Goal: Check status: Check status

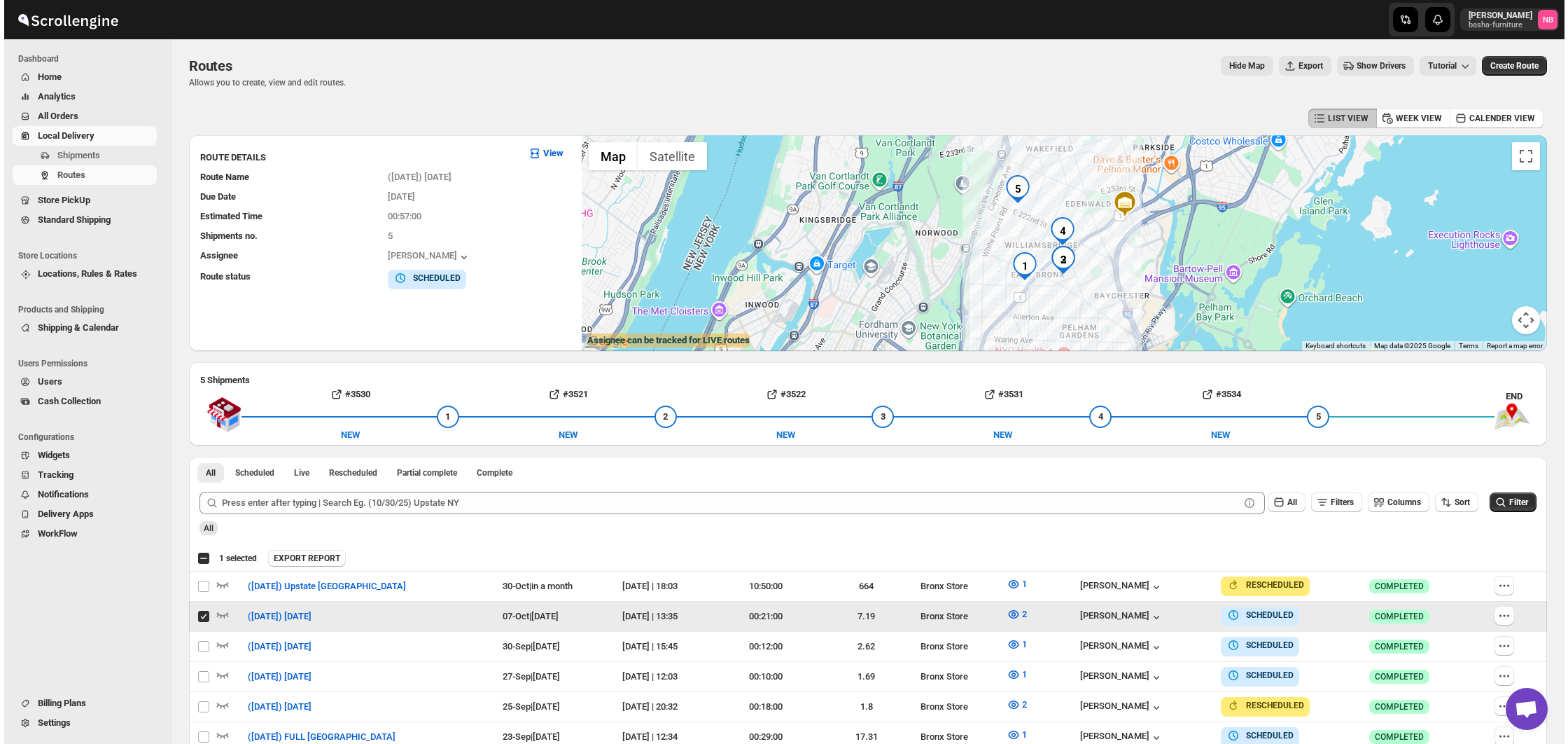
scroll to position [344, 0]
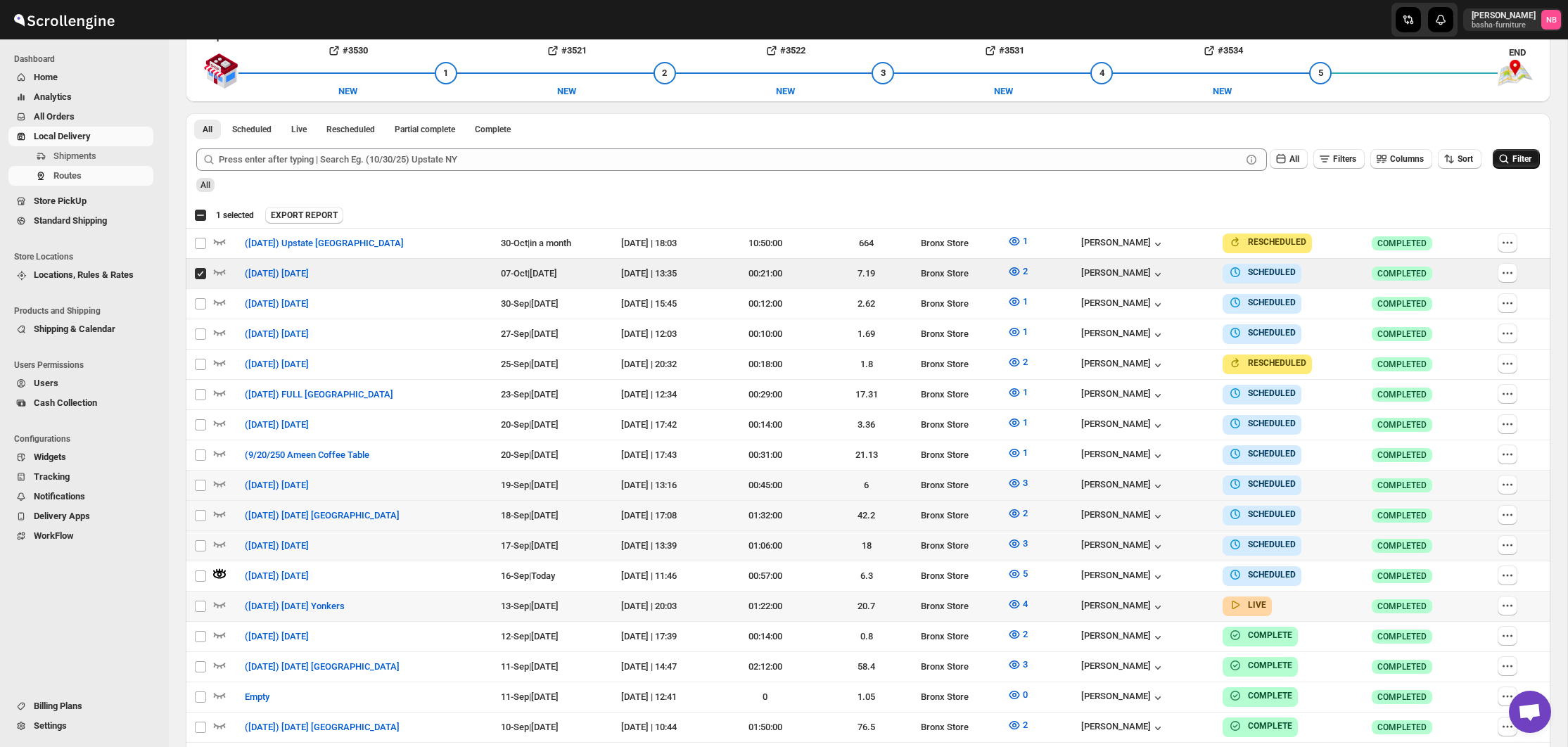
click at [1524, 167] on button "Filter" at bounding box center [1517, 159] width 48 height 20
click at [1021, 567] on icon "button" at bounding box center [1015, 573] width 14 height 14
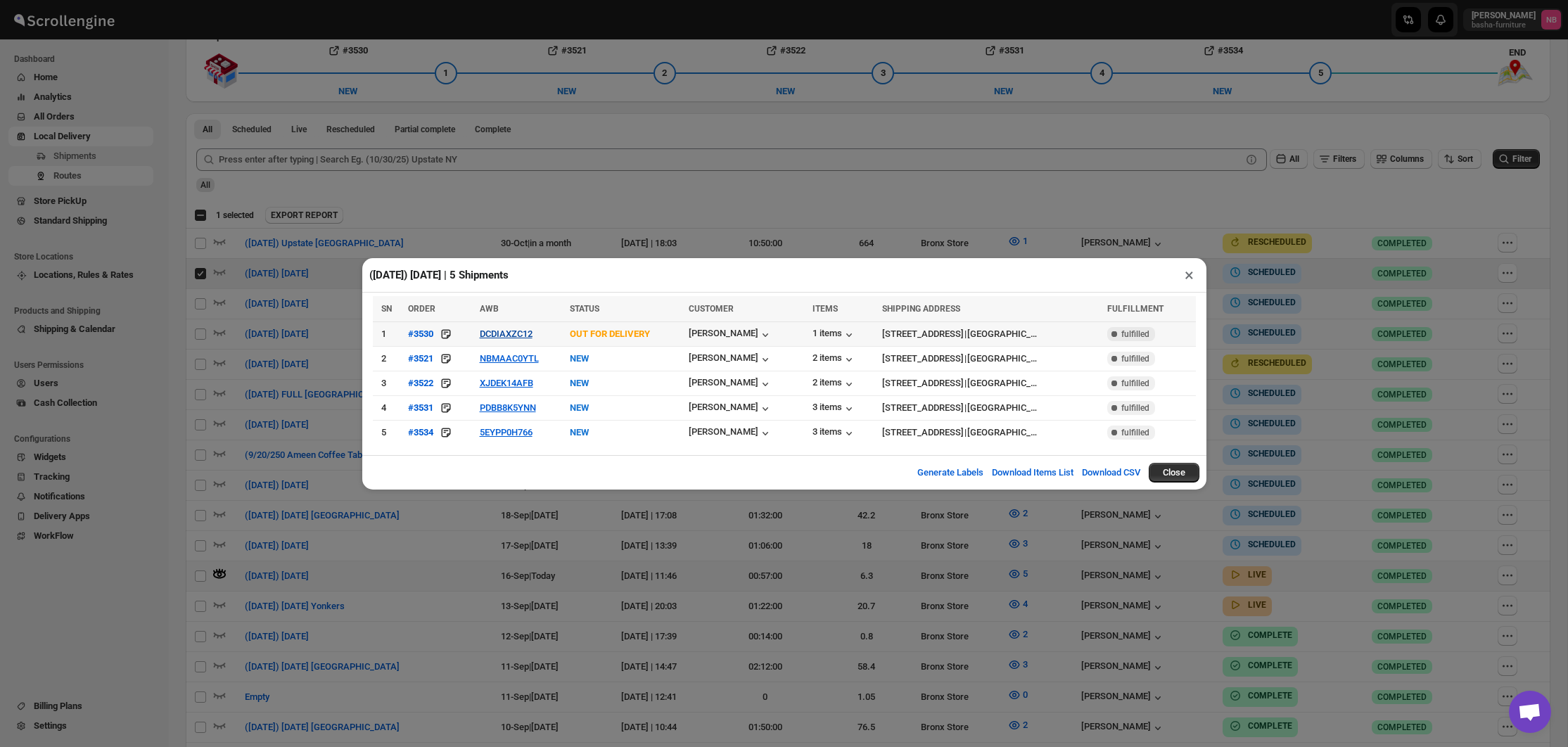
click at [510, 333] on button "DCDIAXZC12" at bounding box center [506, 334] width 52 height 10
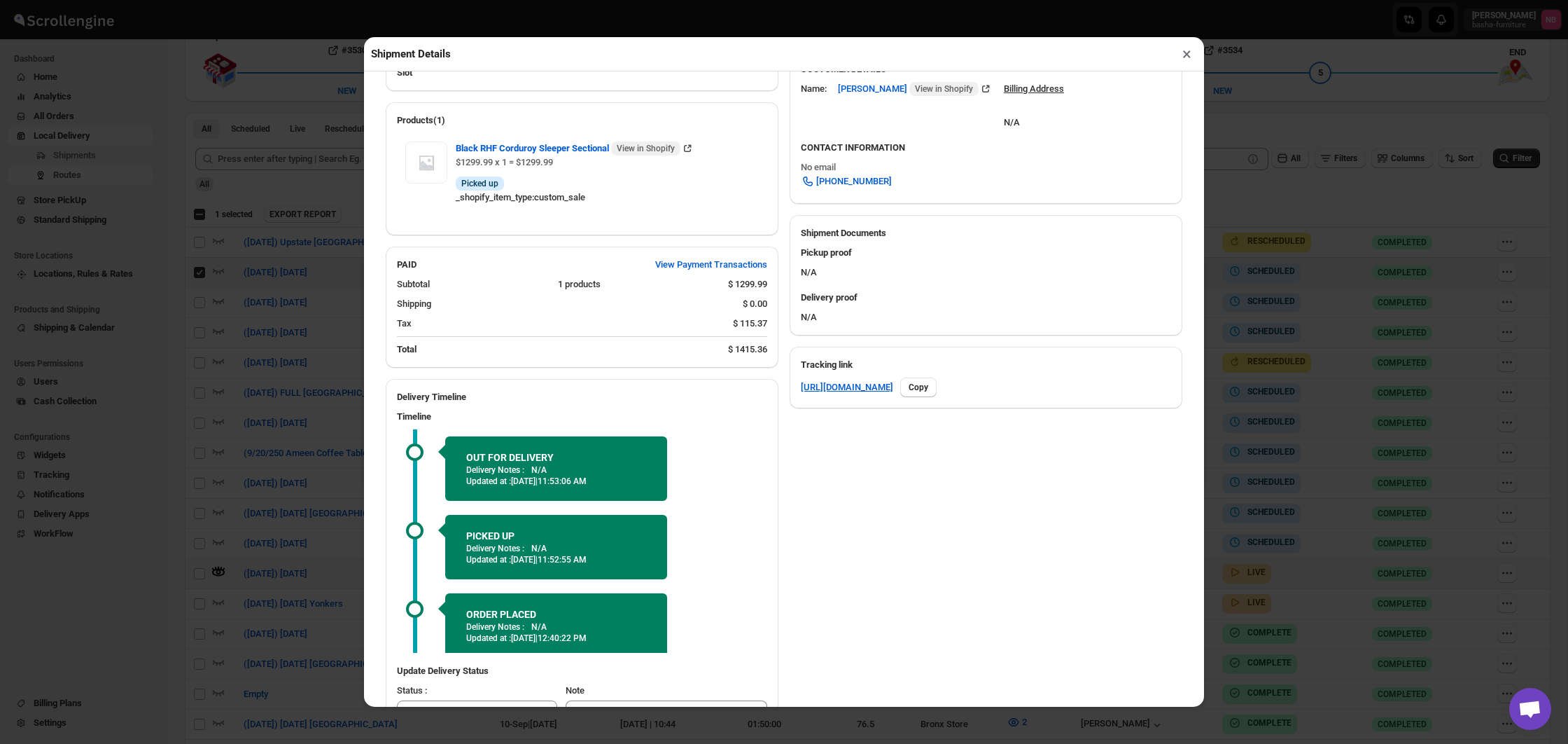
scroll to position [460, 0]
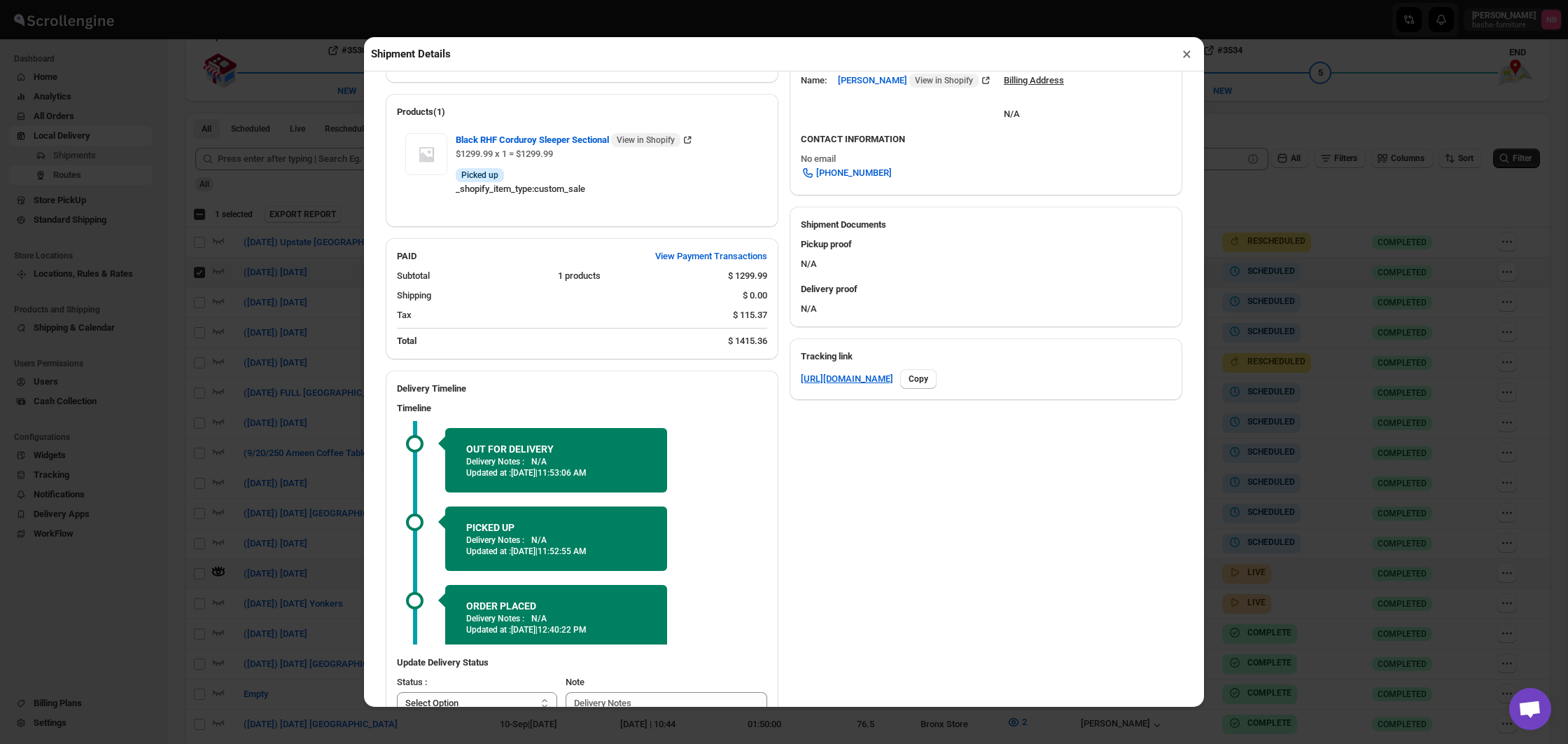
click at [1189, 57] on button "×" at bounding box center [1187, 54] width 20 height 20
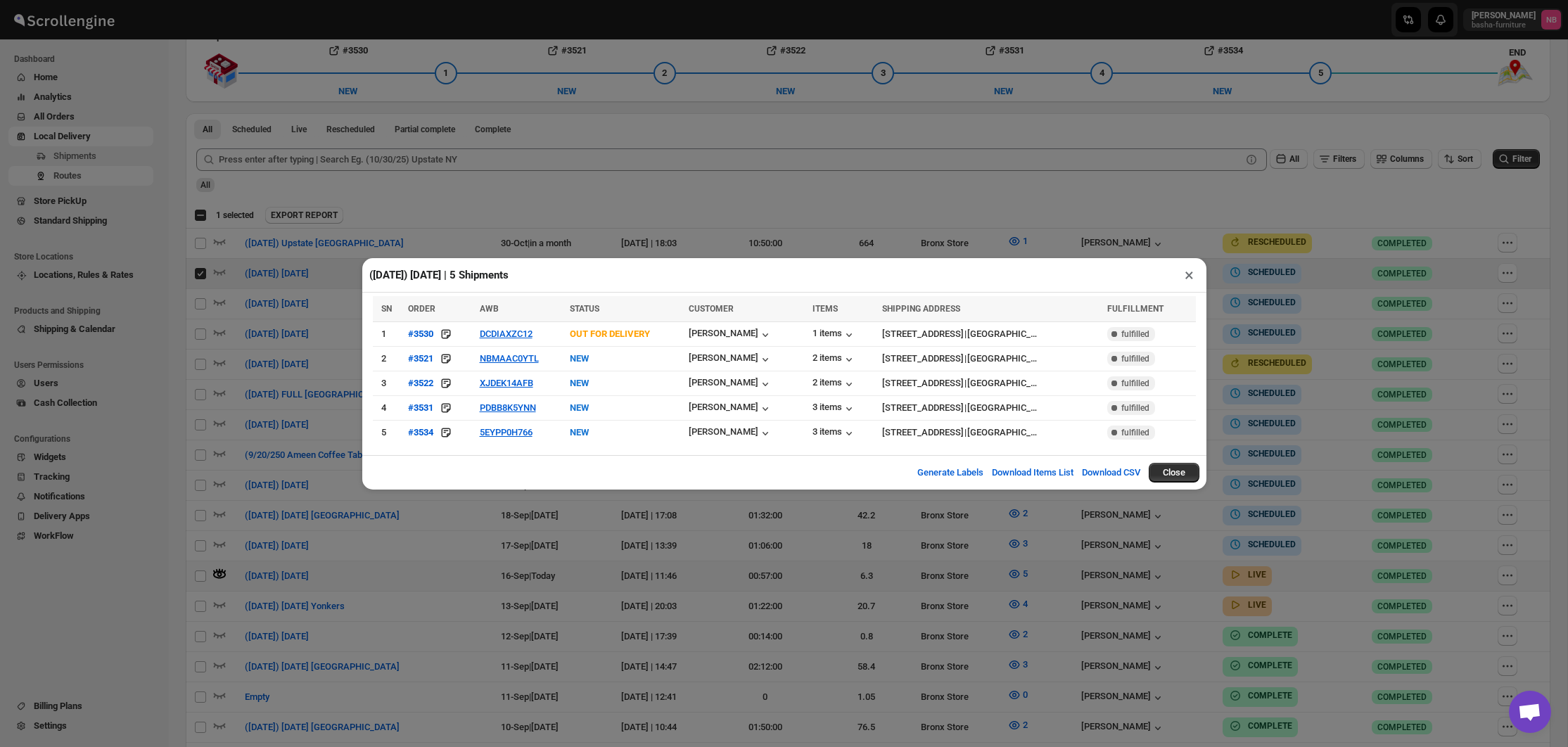
click at [964, 191] on div "([DATE]) [DATE] | 5 Shipments × SN ORDER AWB STATUS CUSTOMER ITEMS SHIPPING ADD…" at bounding box center [784, 374] width 1568 height 747
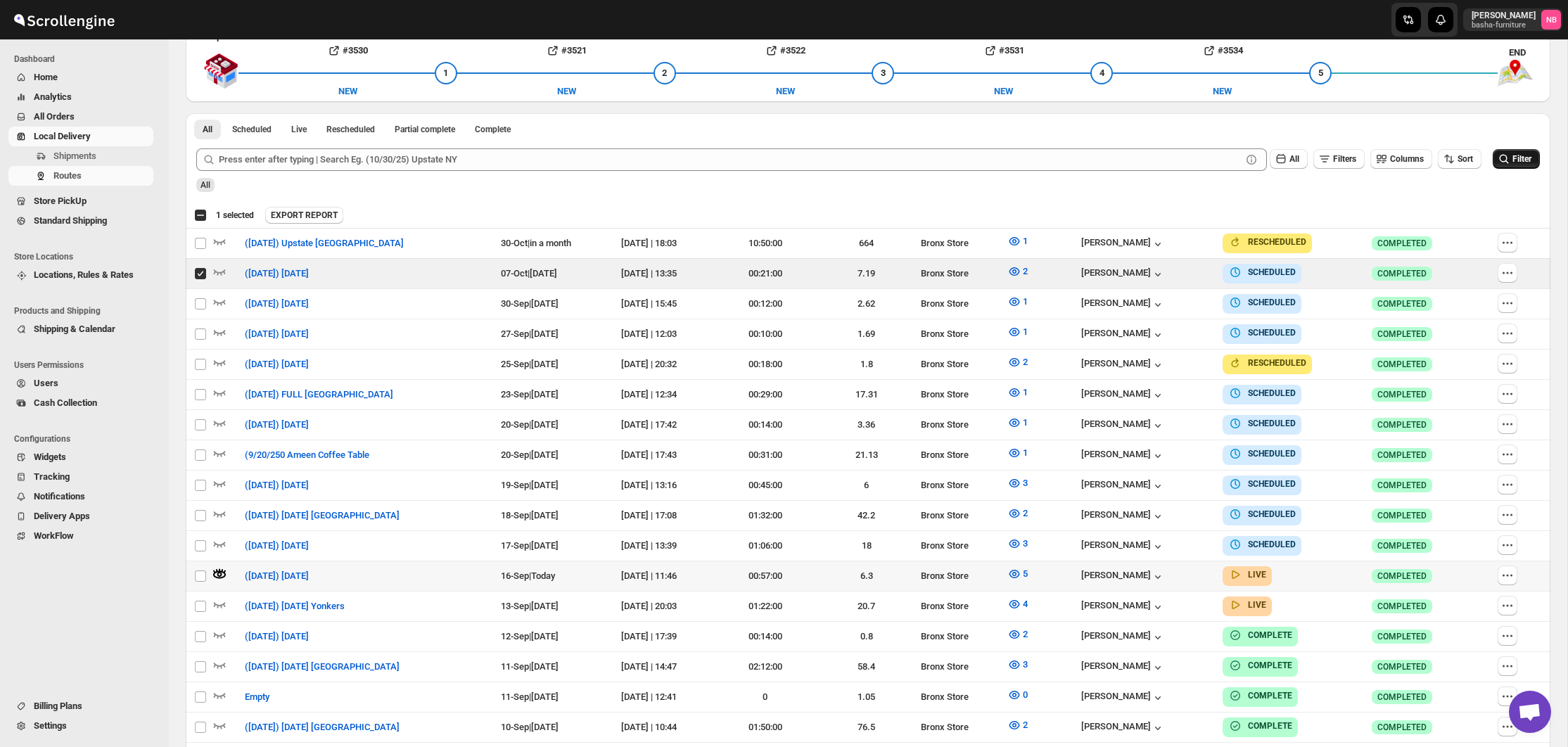
click at [1508, 156] on icon "submit" at bounding box center [1504, 159] width 14 height 14
click at [714, 0] on div at bounding box center [784, 19] width 338 height 39
click at [1021, 570] on icon "button" at bounding box center [1015, 573] width 14 height 14
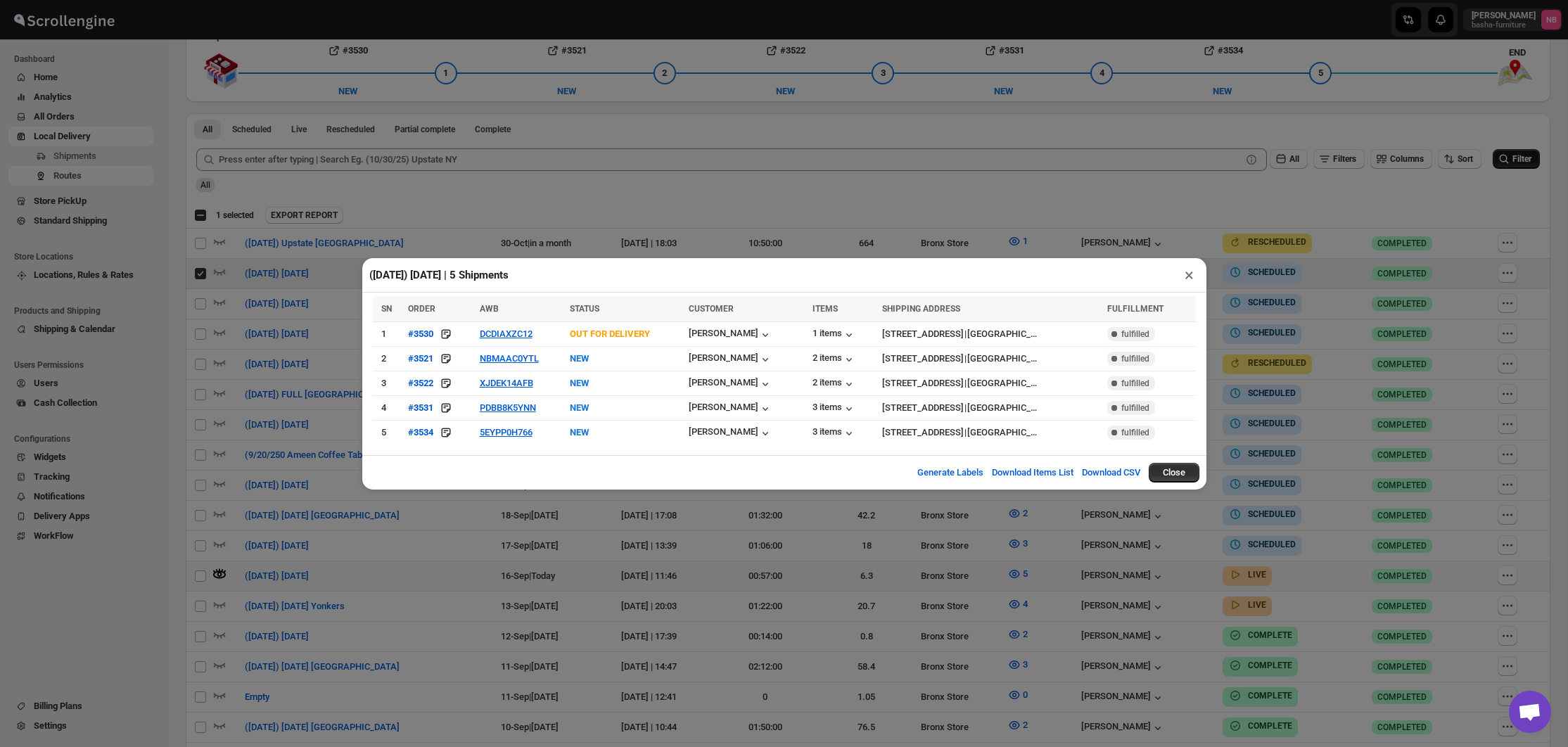
click at [580, 496] on div "([DATE]) [DATE] | 5 Shipments × SN ORDER AWB STATUS CUSTOMER ITEMS SHIPPING ADD…" at bounding box center [784, 374] width 1568 height 747
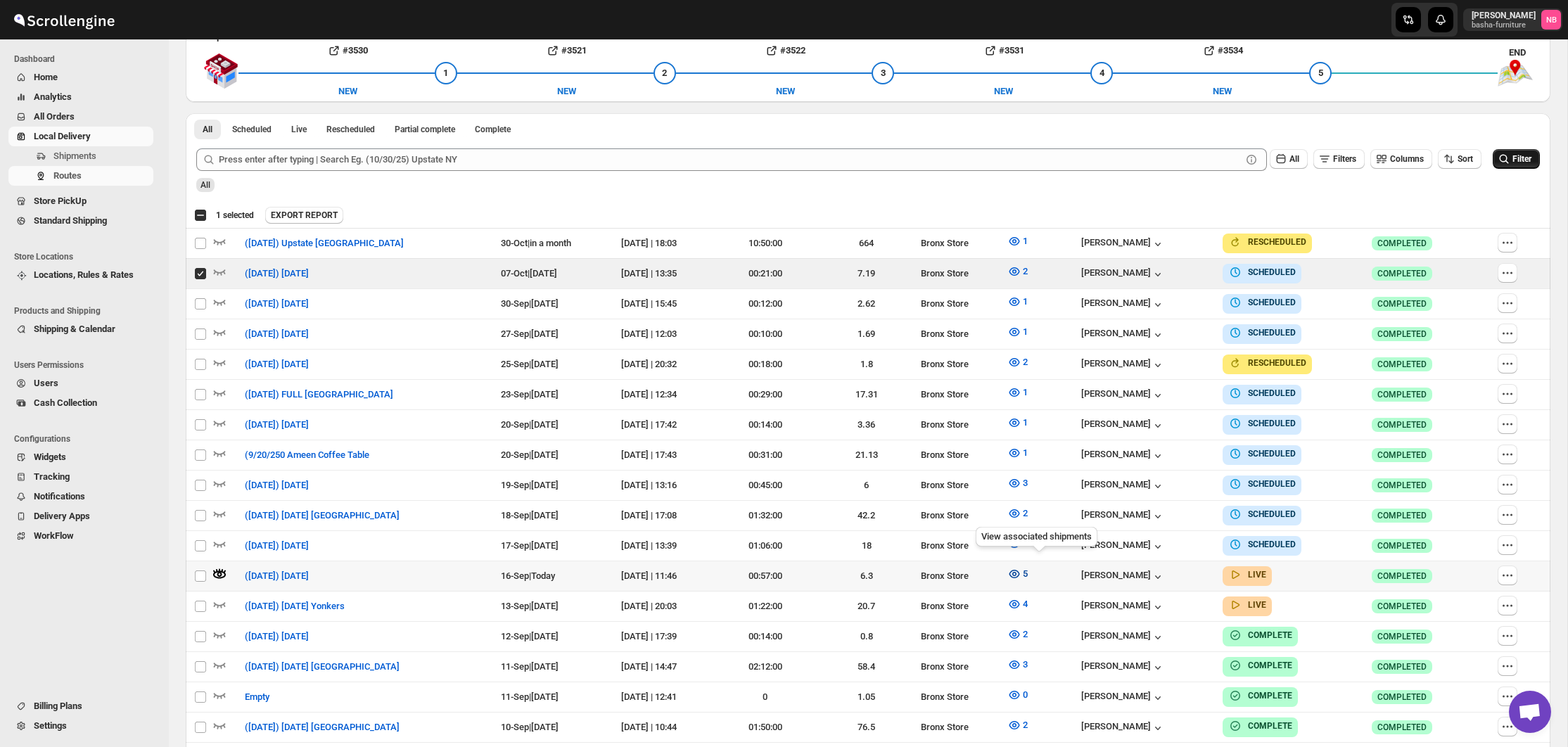
click at [1021, 570] on icon "button" at bounding box center [1015, 573] width 14 height 14
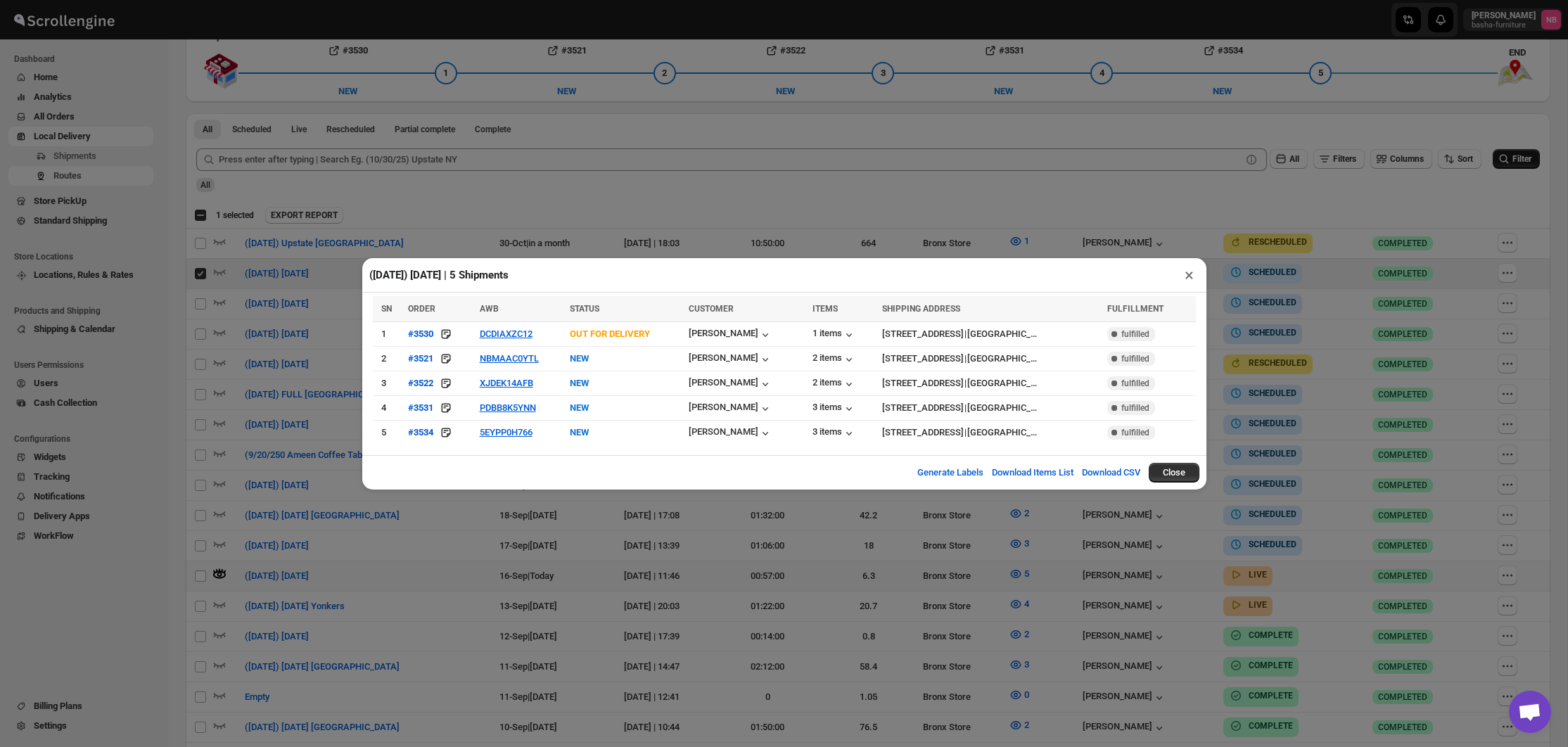
click at [1292, 307] on div "([DATE]) [DATE] | 5 Shipments × SN ORDER AWB STATUS CUSTOMER ITEMS SHIPPING ADD…" at bounding box center [784, 374] width 1568 height 747
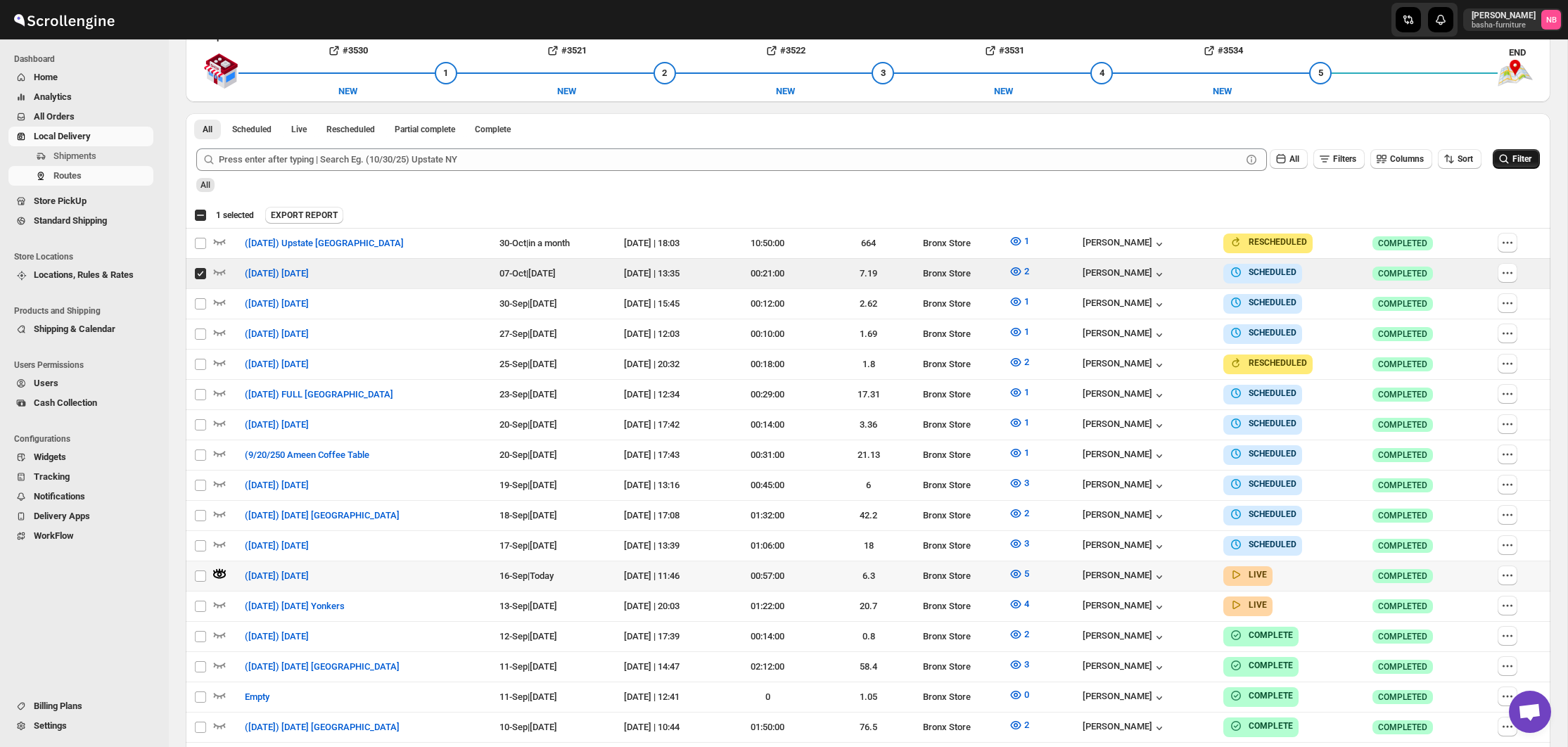
click at [1515, 161] on span "Filter" at bounding box center [1522, 159] width 19 height 10
click at [1037, 566] on button "5" at bounding box center [1018, 574] width 37 height 23
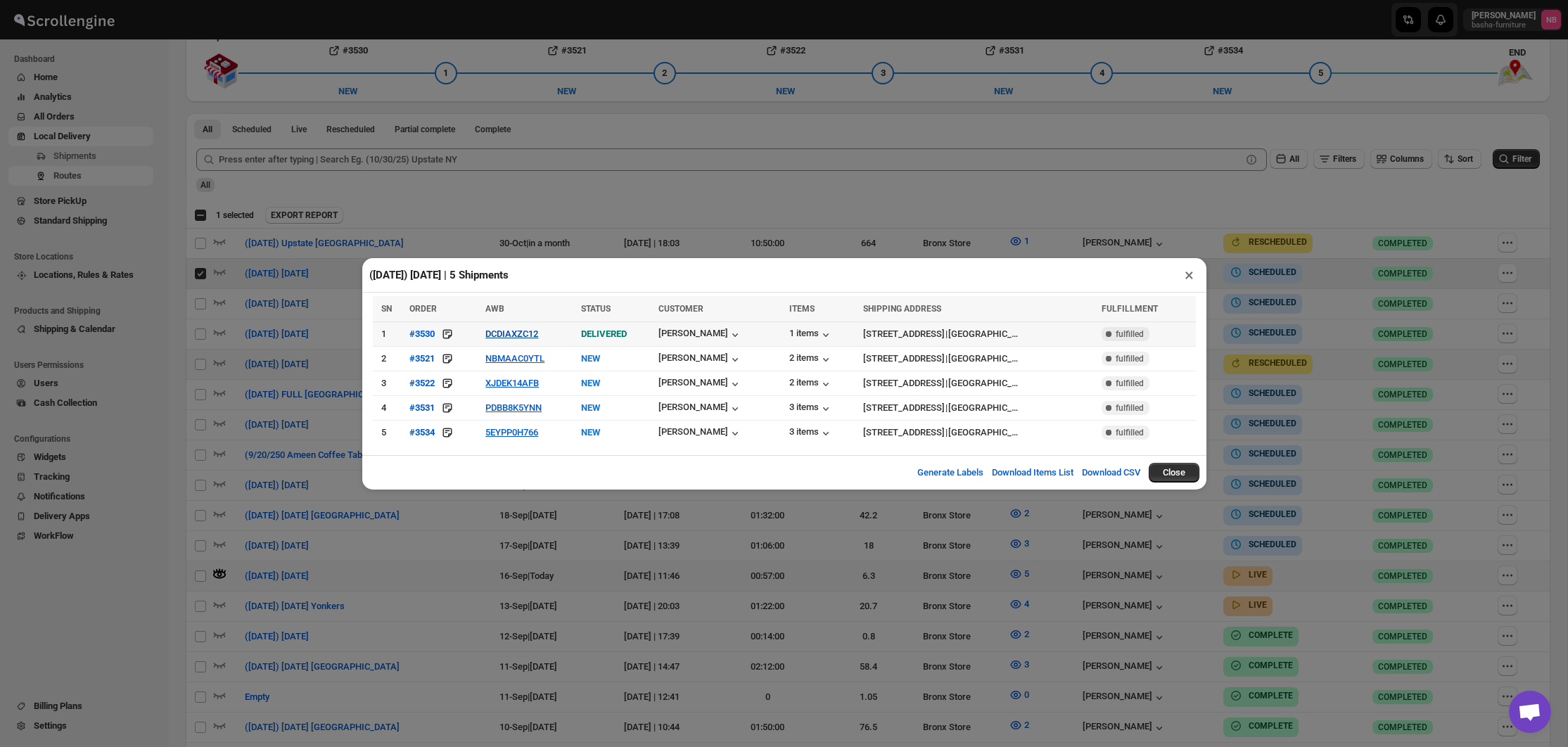
click at [502, 337] on button "DCDIAXZC12" at bounding box center [512, 334] width 52 height 10
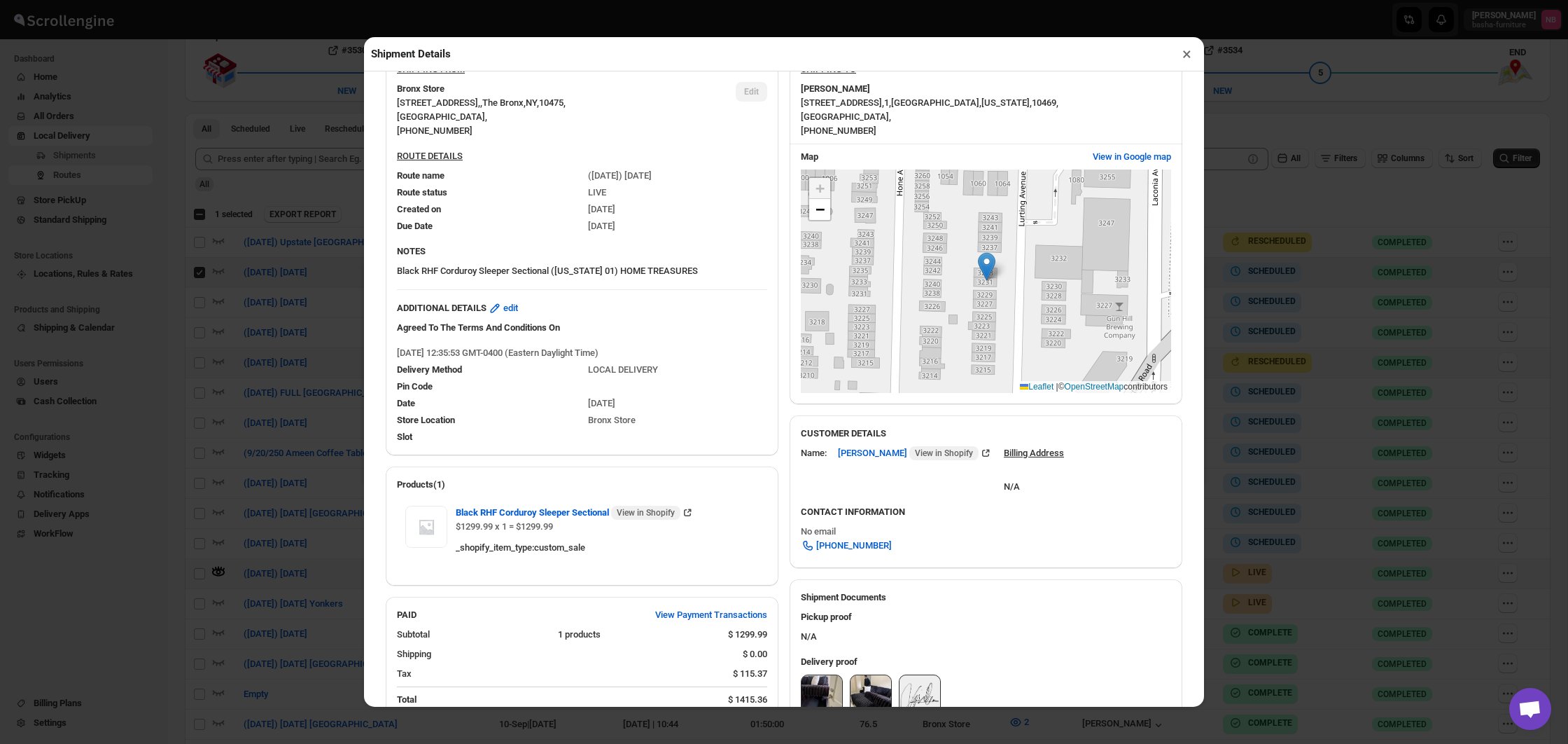
scroll to position [329, 0]
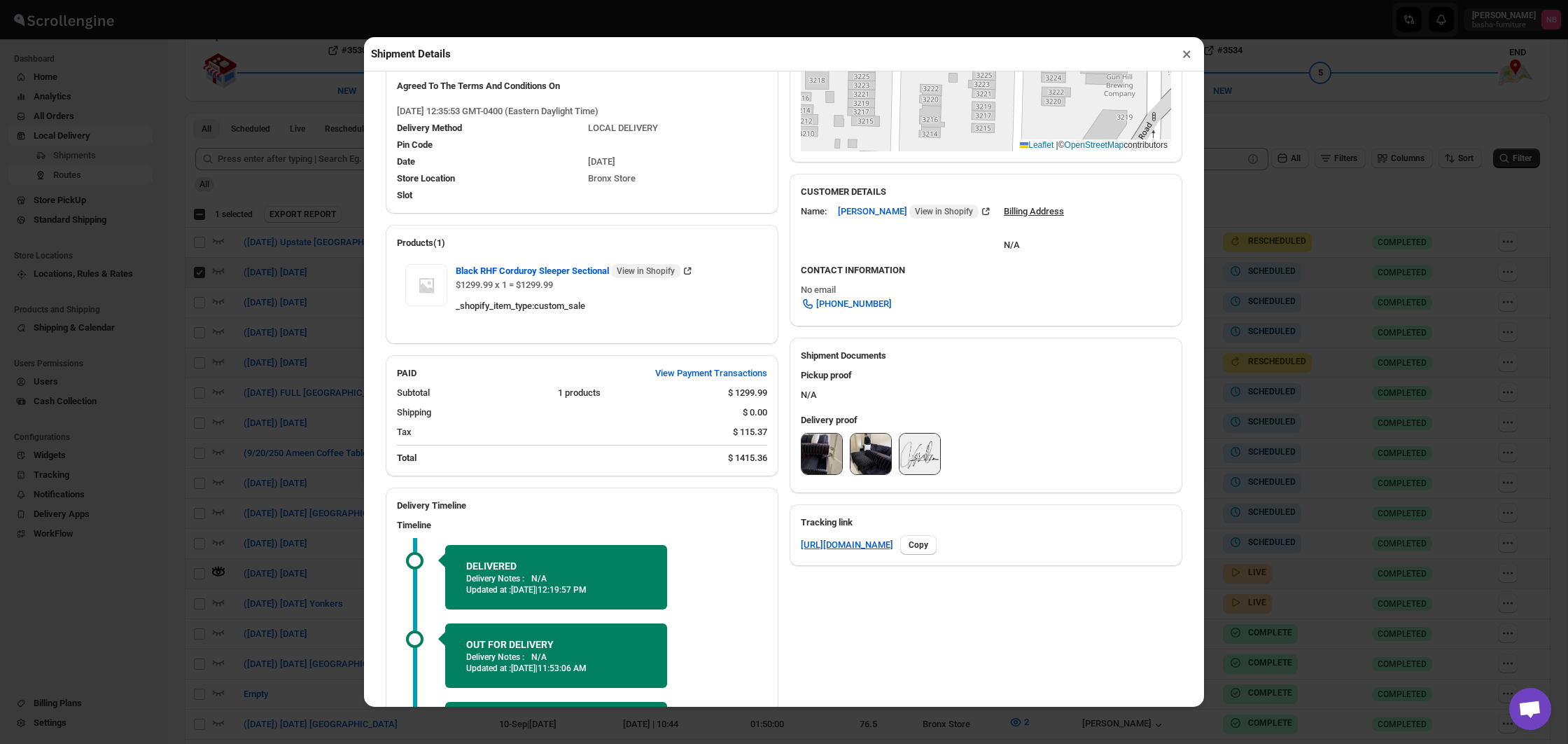
click at [823, 452] on img at bounding box center [821, 453] width 41 height 41
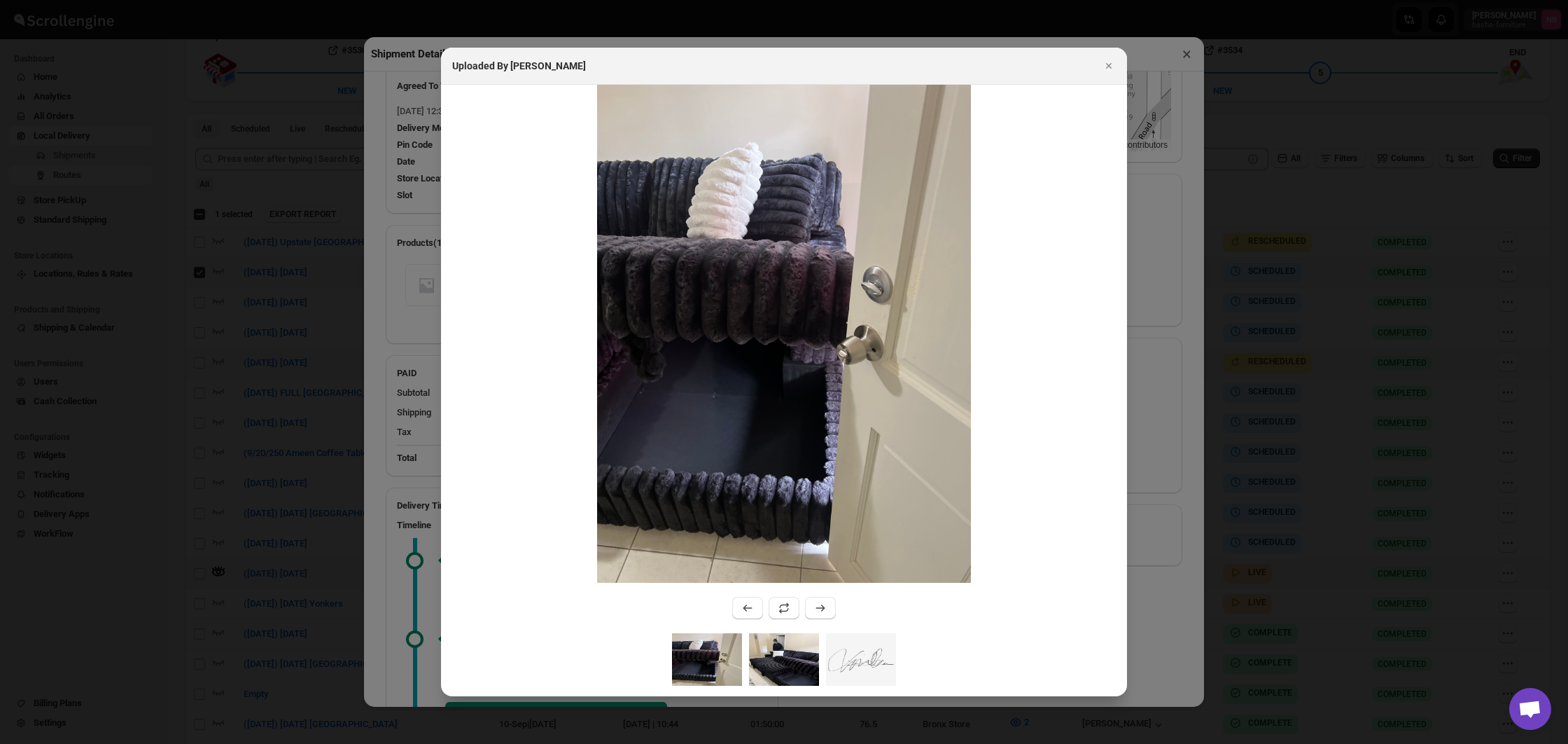
click at [764, 672] on img ":r1p73:" at bounding box center [784, 659] width 70 height 52
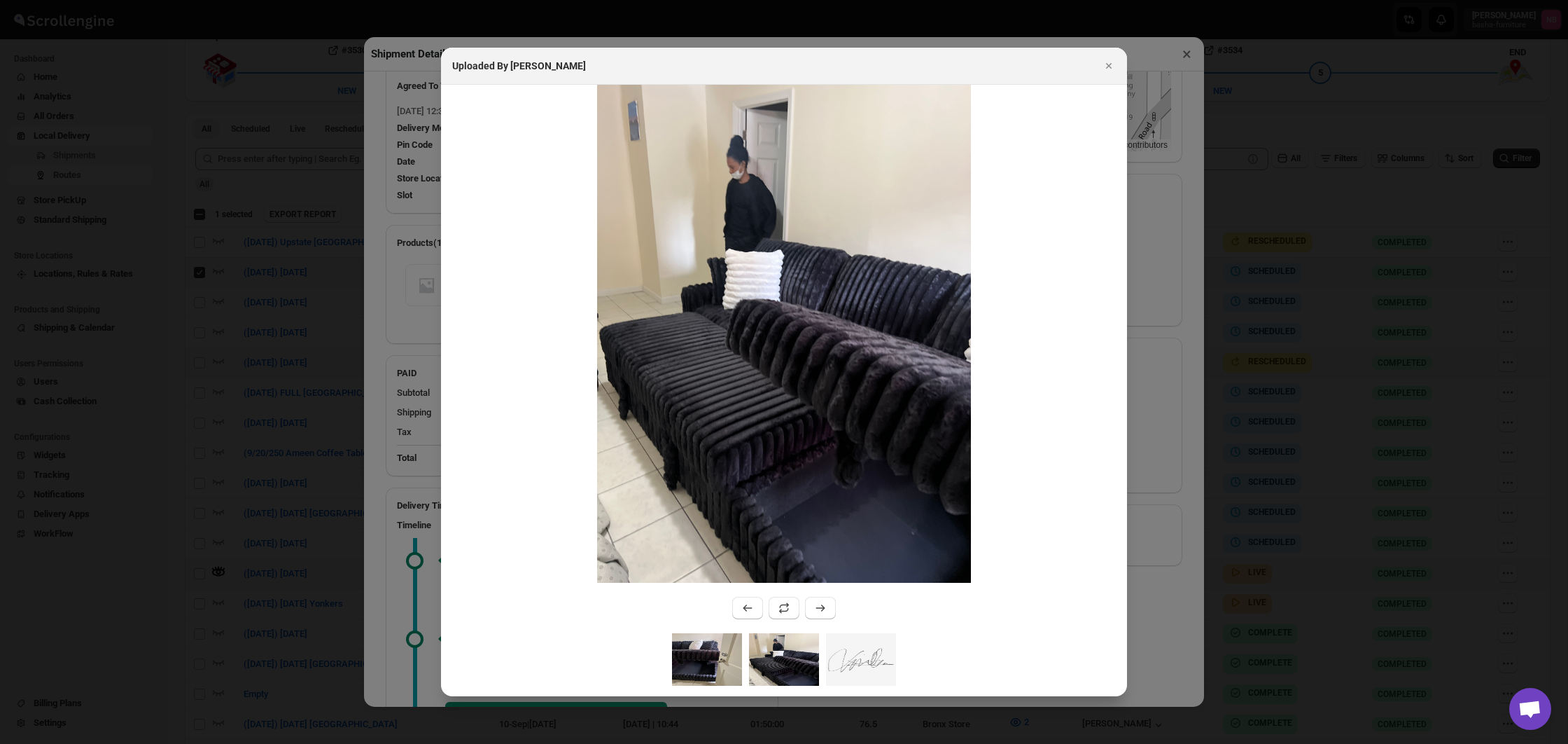
click at [715, 660] on img ":r1p73:" at bounding box center [707, 659] width 70 height 52
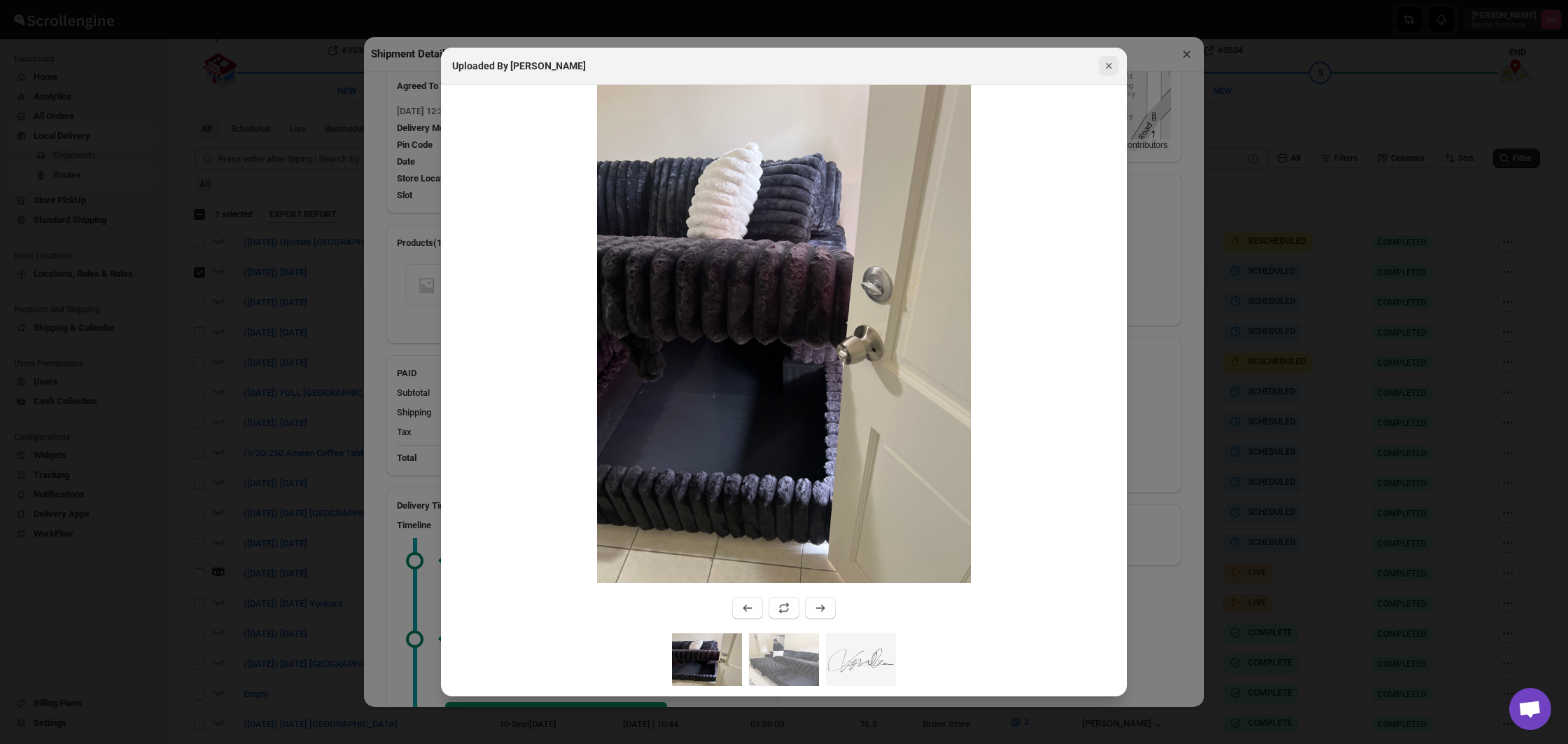
click at [1108, 62] on icon "Close" at bounding box center [1109, 65] width 14 height 14
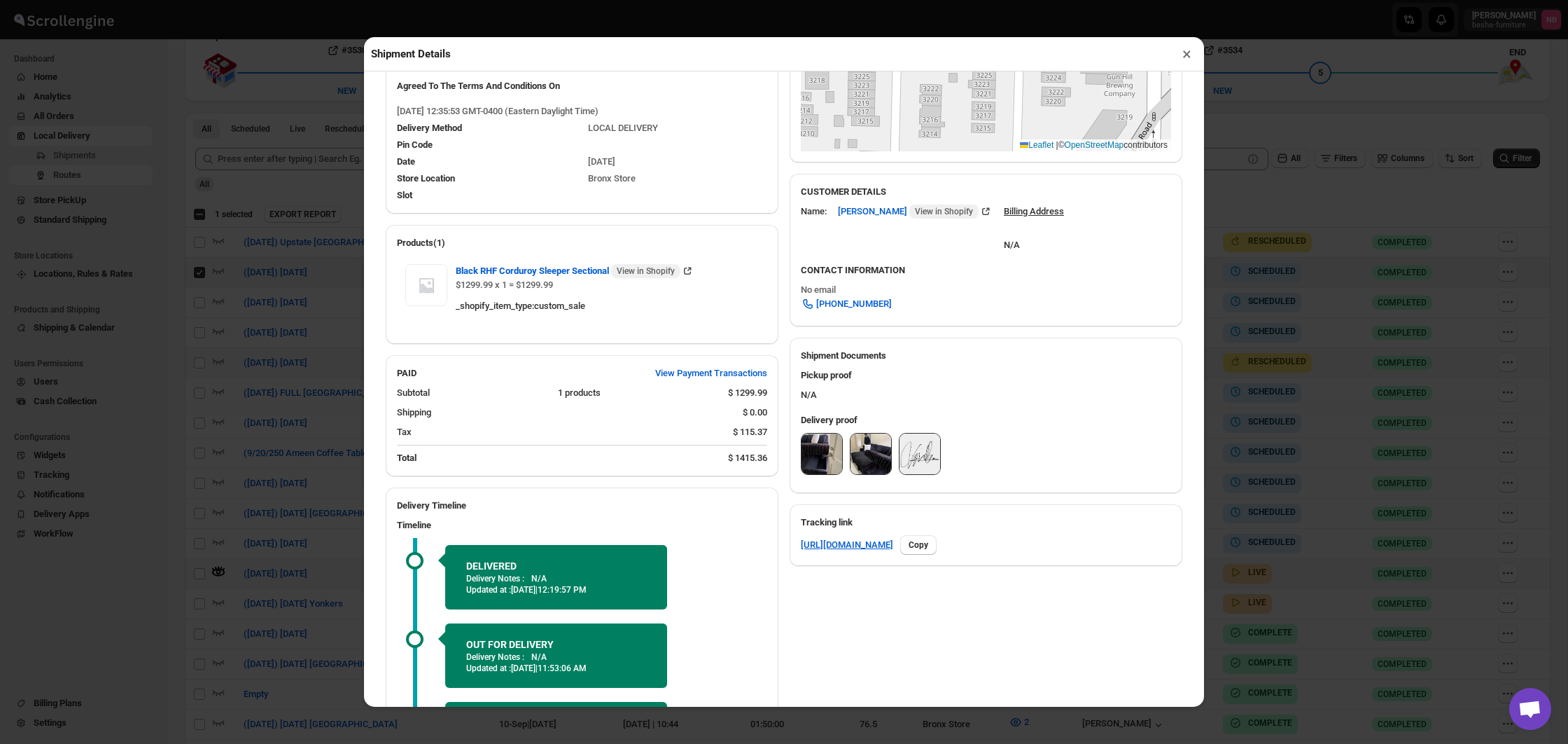
click at [857, 450] on img at bounding box center [871, 453] width 41 height 41
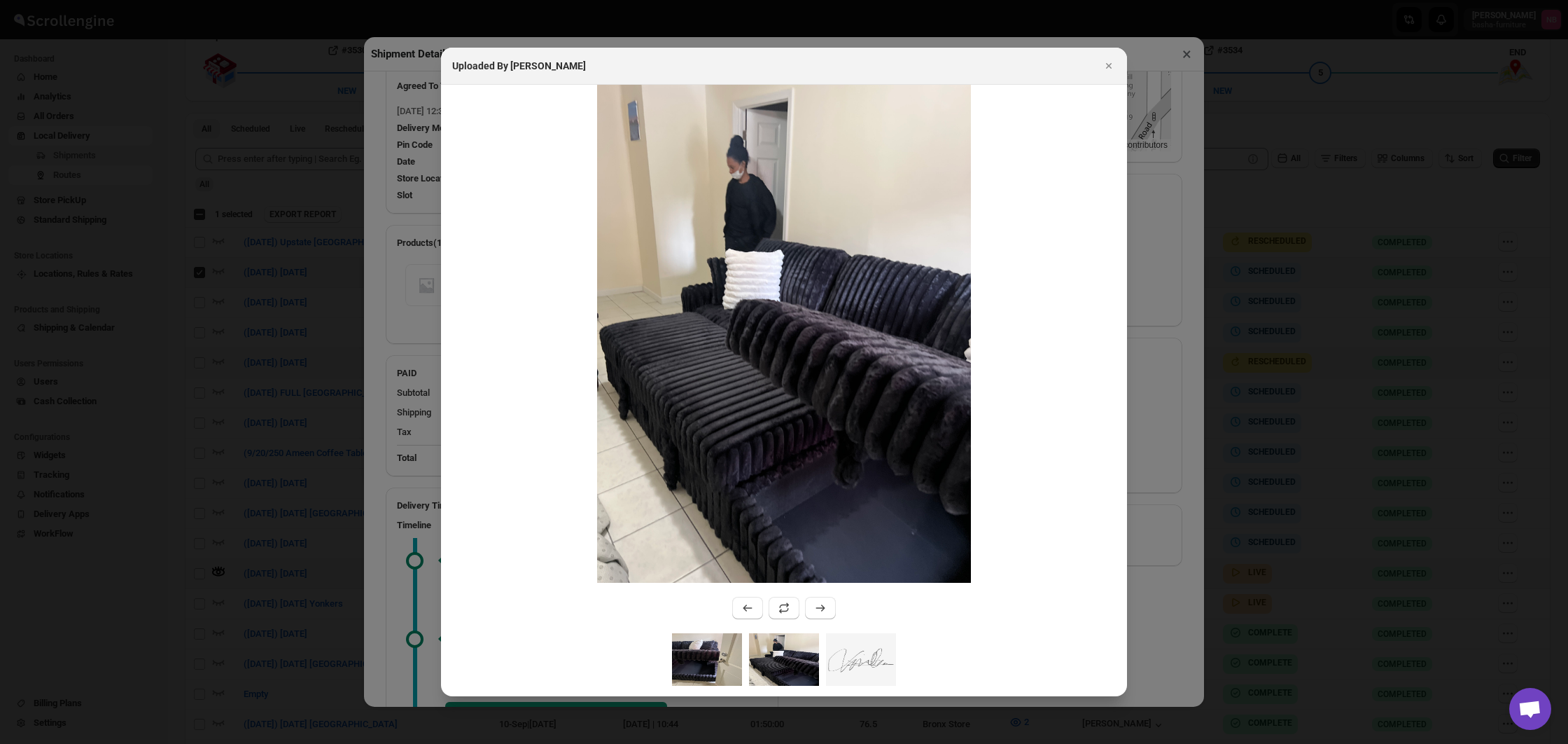
click at [693, 664] on img ":r1p73:" at bounding box center [707, 659] width 70 height 52
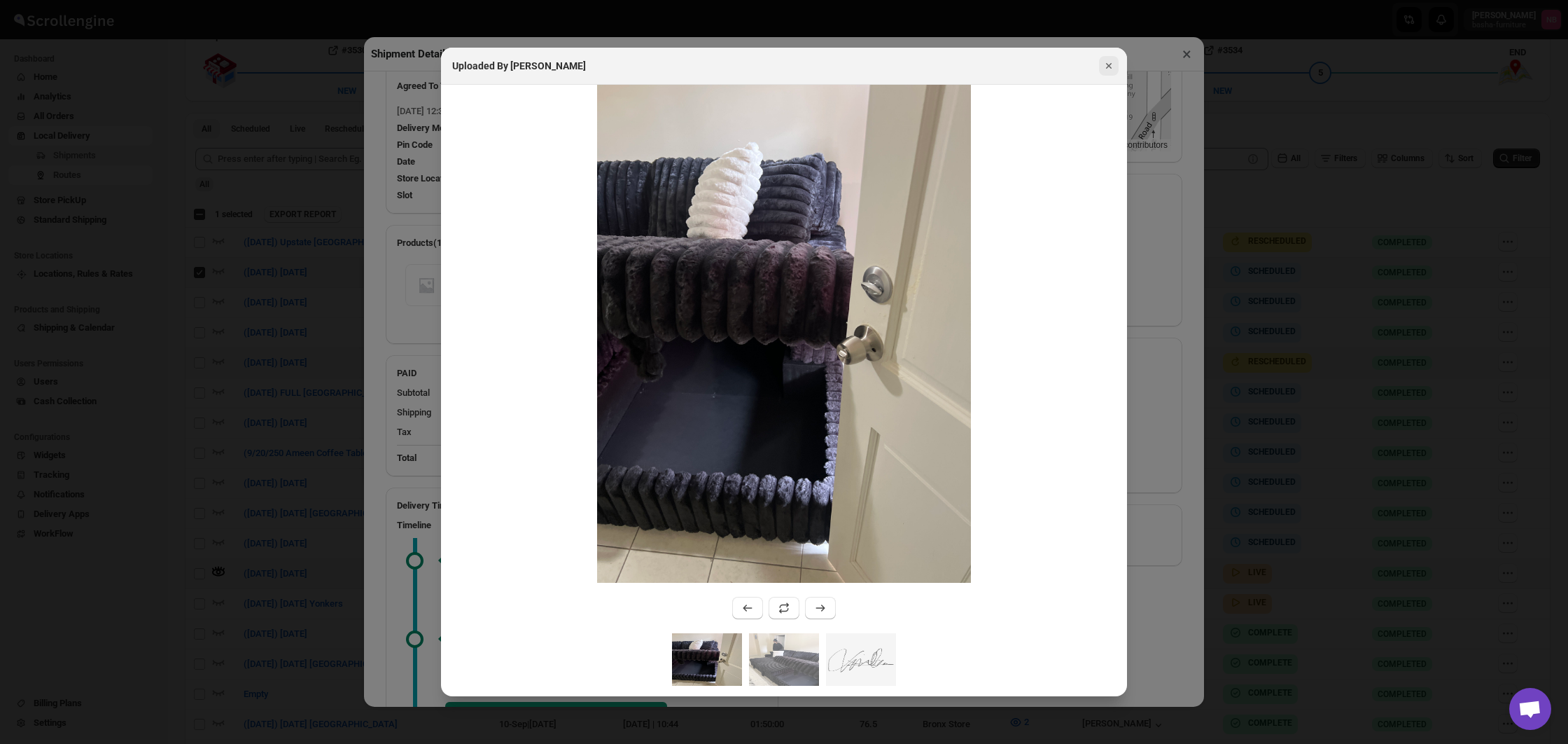
click at [1104, 66] on icon "Close" at bounding box center [1109, 65] width 14 height 14
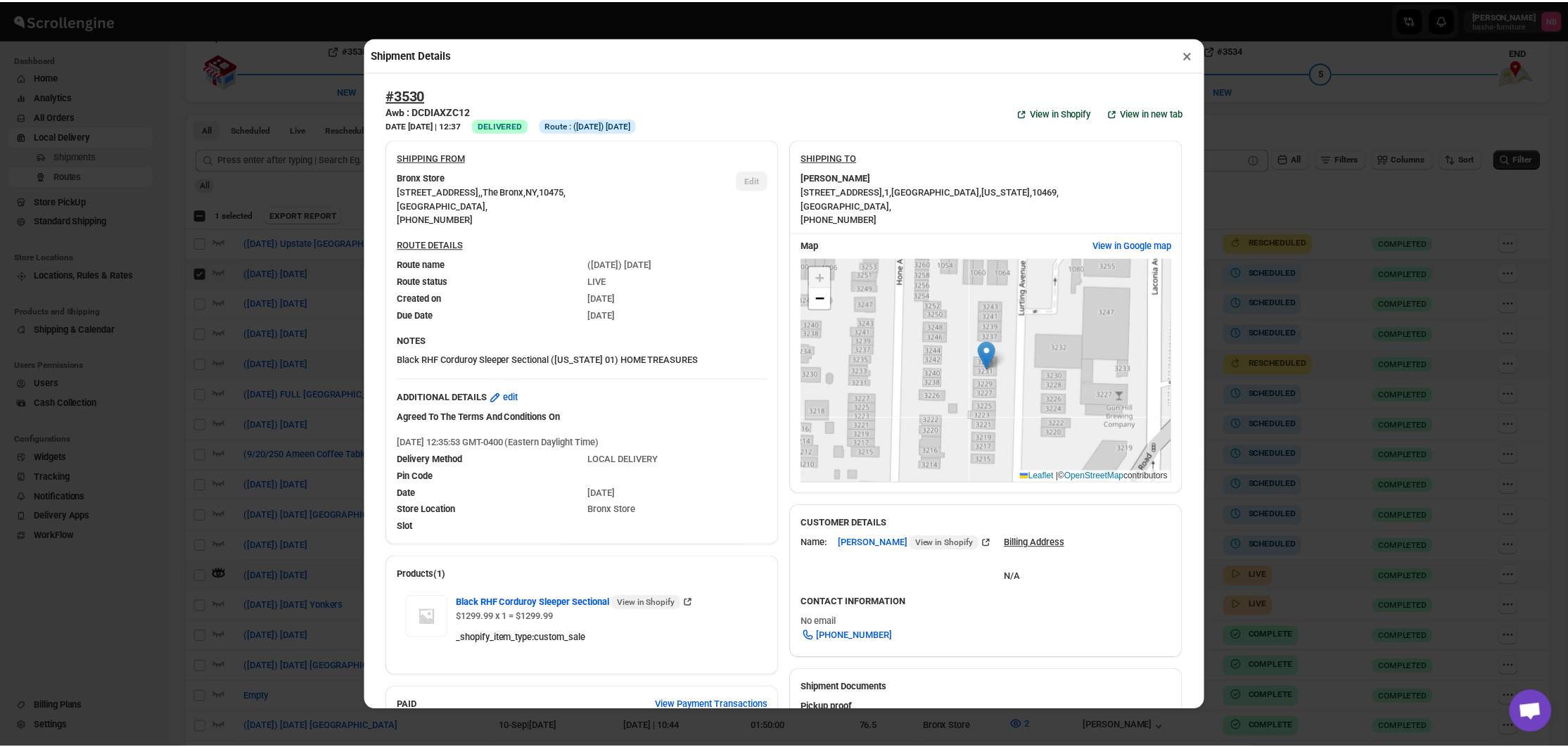
scroll to position [0, 0]
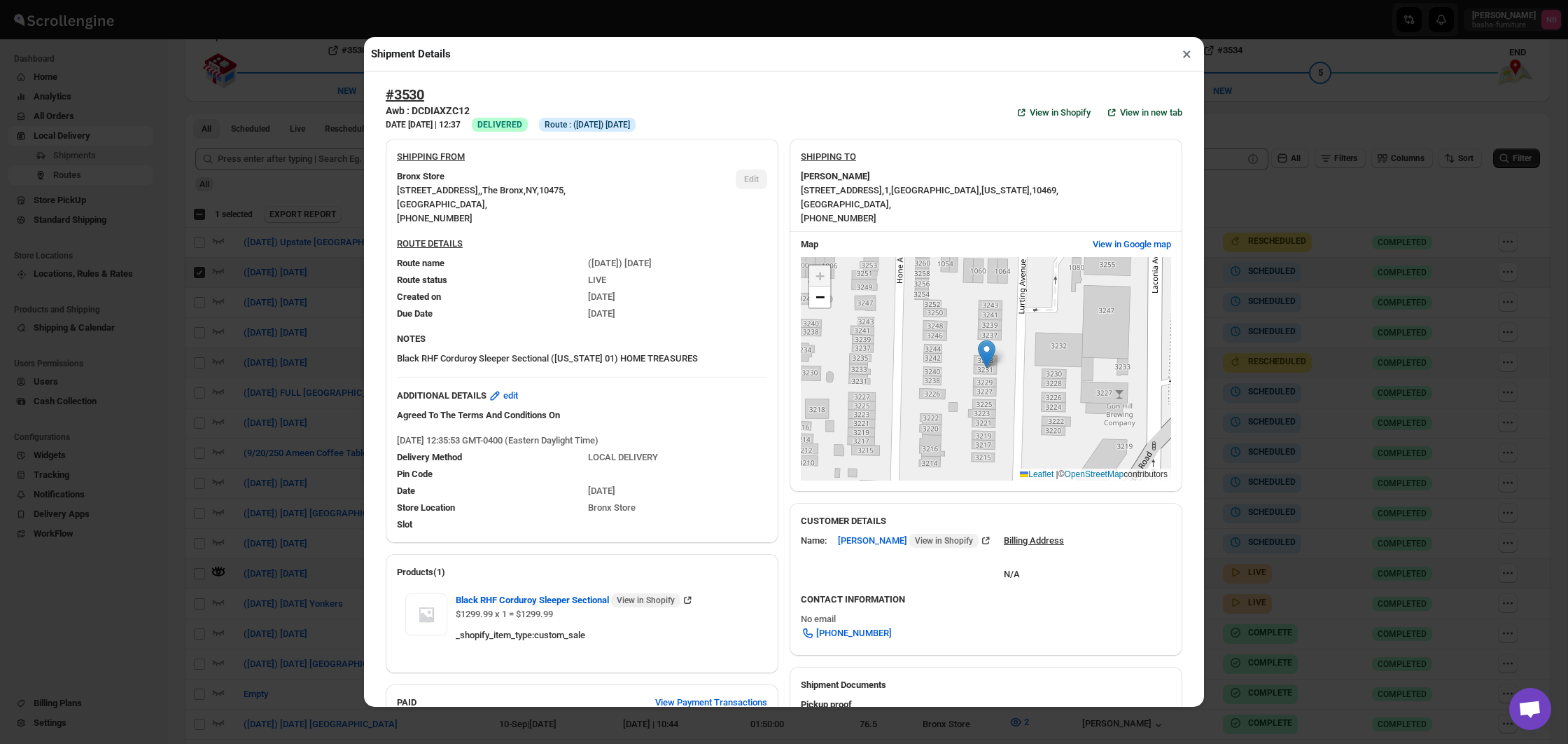
click at [1178, 59] on button "×" at bounding box center [1187, 54] width 20 height 20
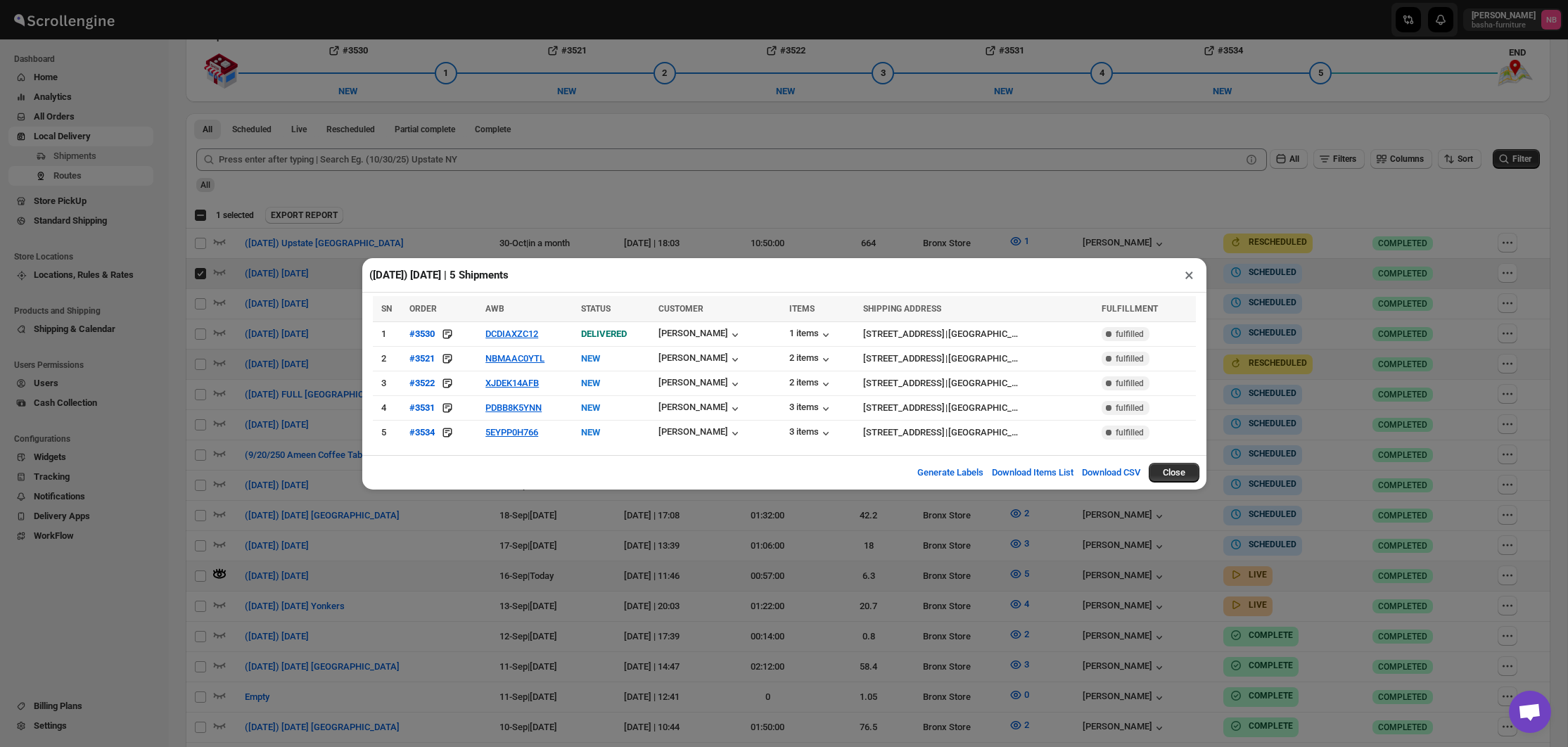
click at [1403, 238] on div "([DATE]) [DATE] | 5 Shipments × SN ORDER AWB STATUS CUSTOMER ITEMS SHIPPING ADD…" at bounding box center [784, 374] width 1568 height 747
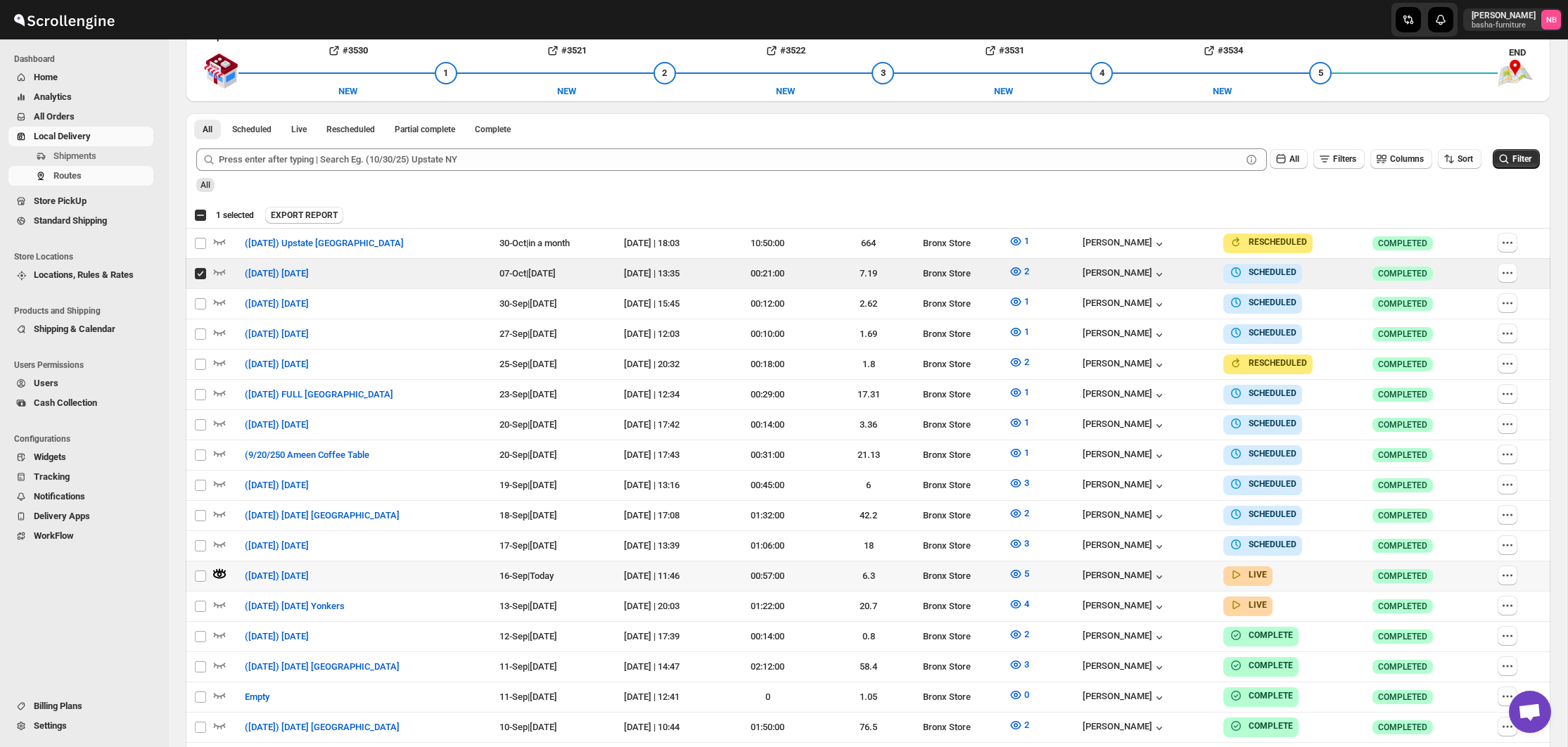
click at [824, 214] on div "EXPORT REPORT" at bounding box center [905, 216] width 1280 height 17
click at [199, 272] on input "Select route" at bounding box center [201, 274] width 11 height 11
checkbox input "false"
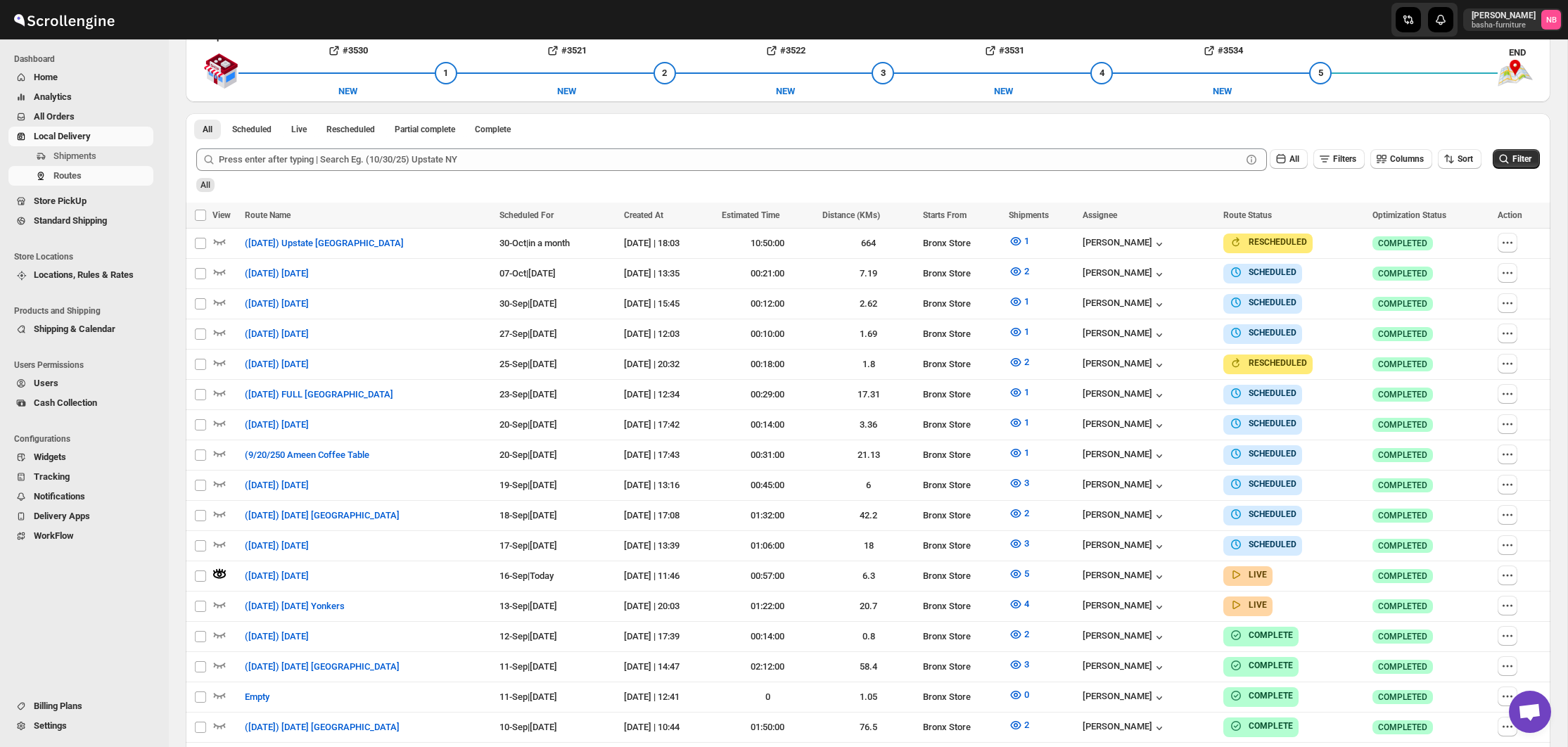
click at [667, 185] on div "All" at bounding box center [866, 180] width 1346 height 24
click at [1023, 569] on icon "button" at bounding box center [1016, 573] width 14 height 14
